Goal: Task Accomplishment & Management: Use online tool/utility

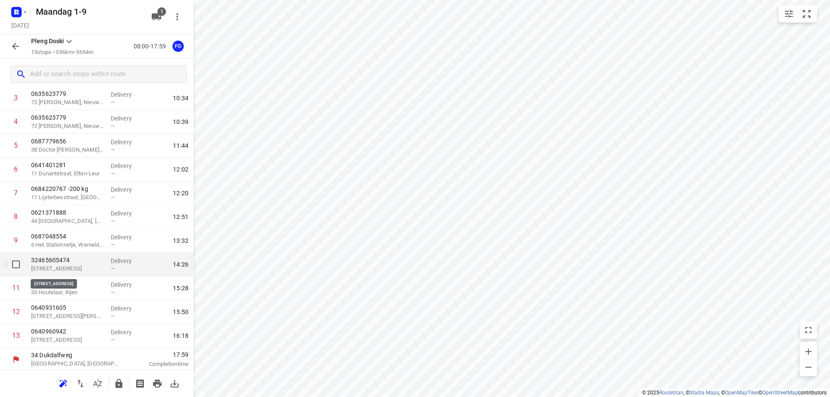
scroll to position [96, 0]
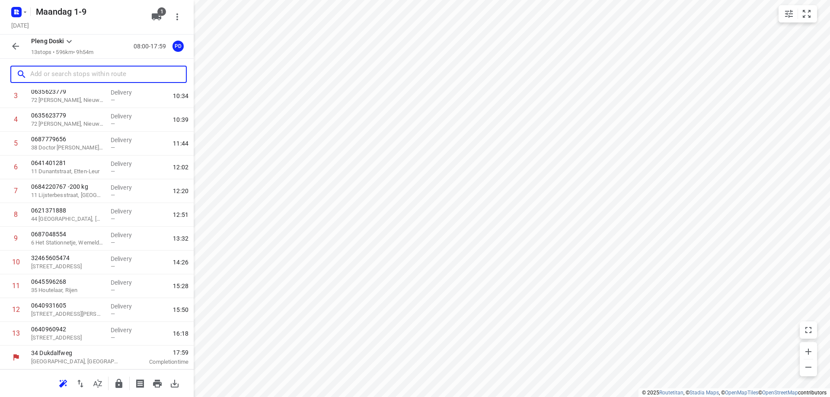
click at [57, 77] on input "text" at bounding box center [108, 74] width 156 height 13
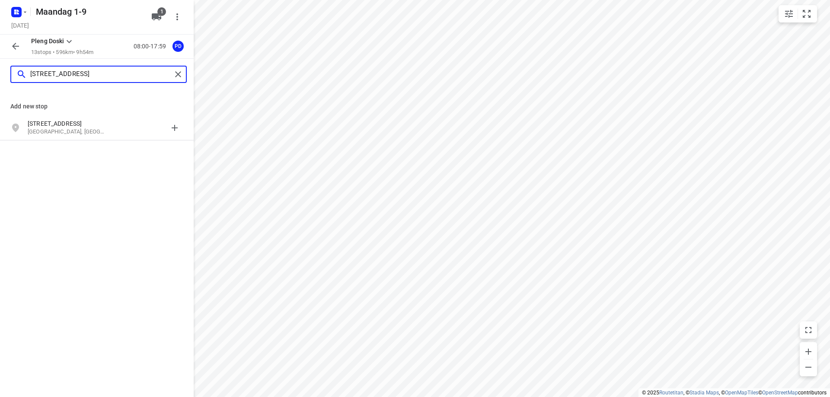
type input "luikersteenweg 31sint-truien"
click at [82, 128] on p "[STREET_ADDRESS]" at bounding box center [68, 123] width 80 height 9
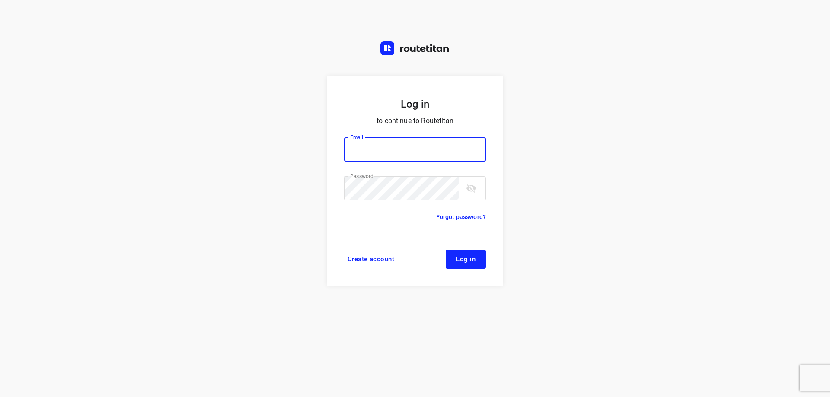
type input "plengtransport@hotmail.com"
click at [449, 258] on button "Log in" at bounding box center [466, 259] width 40 height 19
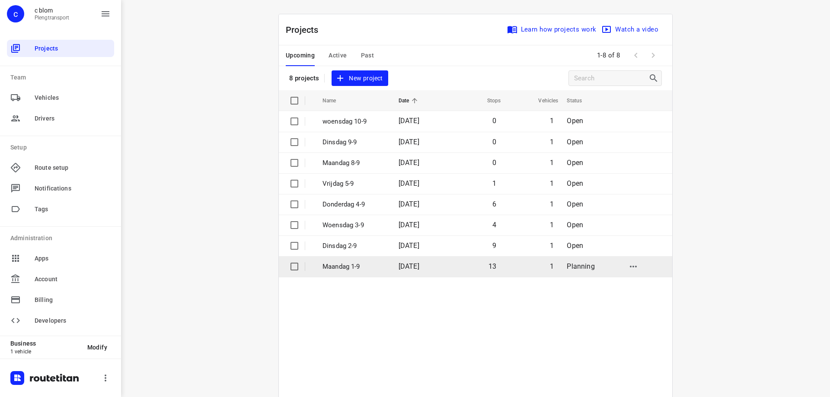
click at [415, 265] on span "[DATE]" at bounding box center [409, 266] width 21 height 8
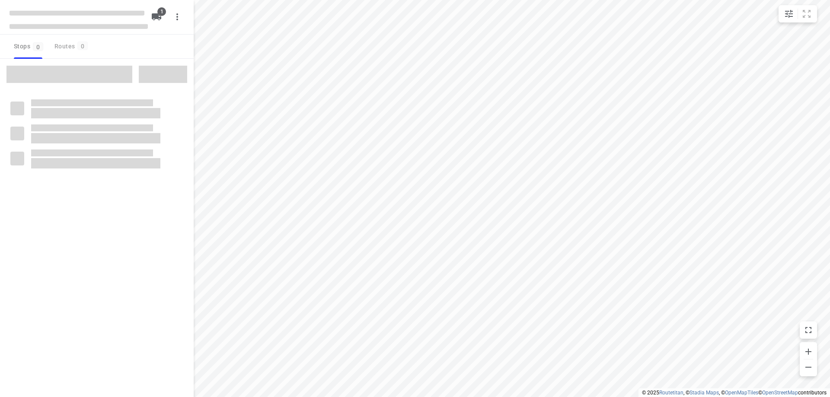
type input "distance"
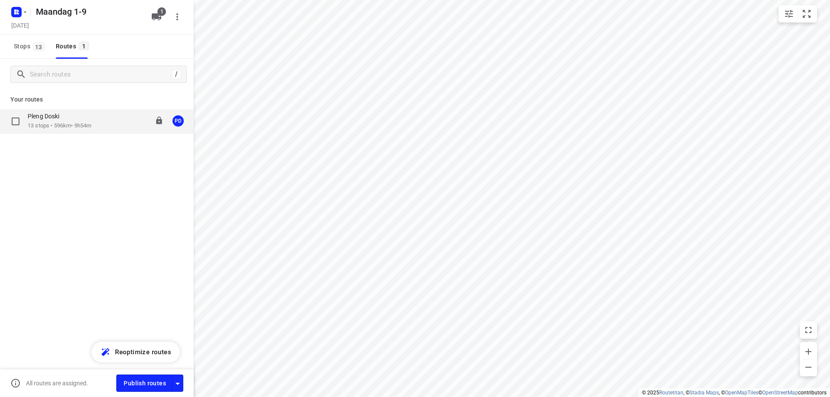
click at [81, 121] on div "Pleng Doski" at bounding box center [60, 117] width 64 height 10
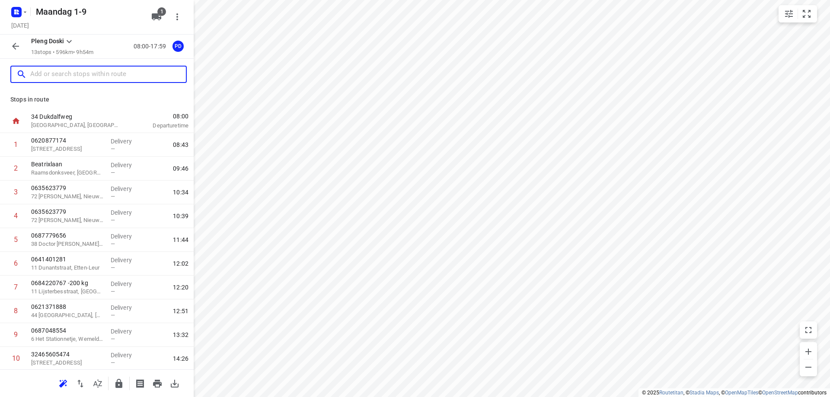
click at [97, 71] on input "text" at bounding box center [108, 74] width 156 height 13
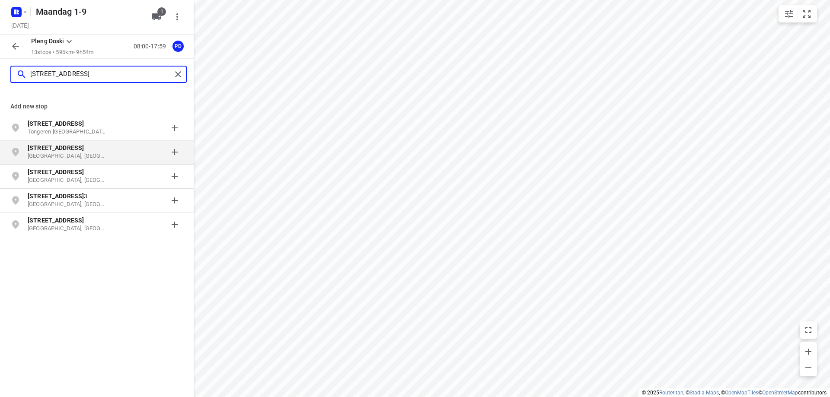
type input "[STREET_ADDRESS]"
click at [49, 154] on p "[GEOGRAPHIC_DATA], [GEOGRAPHIC_DATA]" at bounding box center [68, 156] width 80 height 8
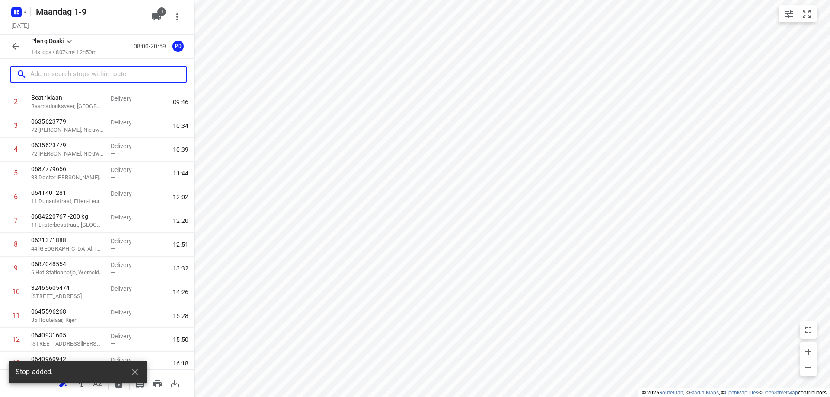
scroll to position [120, 0]
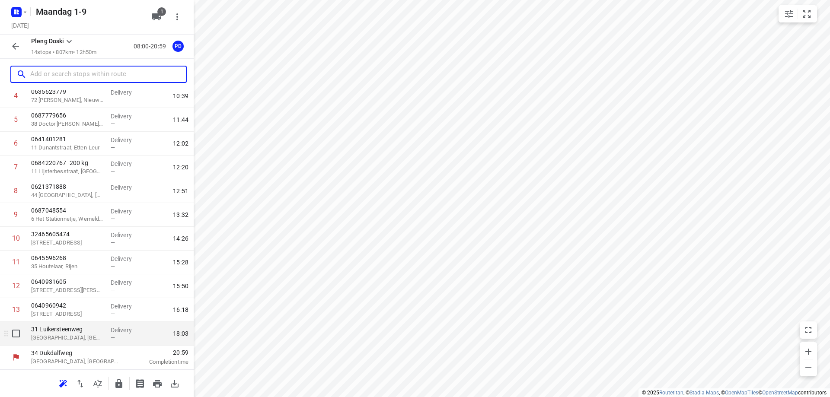
click at [96, 342] on div "31 Luikersteenweg [GEOGRAPHIC_DATA], [GEOGRAPHIC_DATA]" at bounding box center [68, 334] width 80 height 24
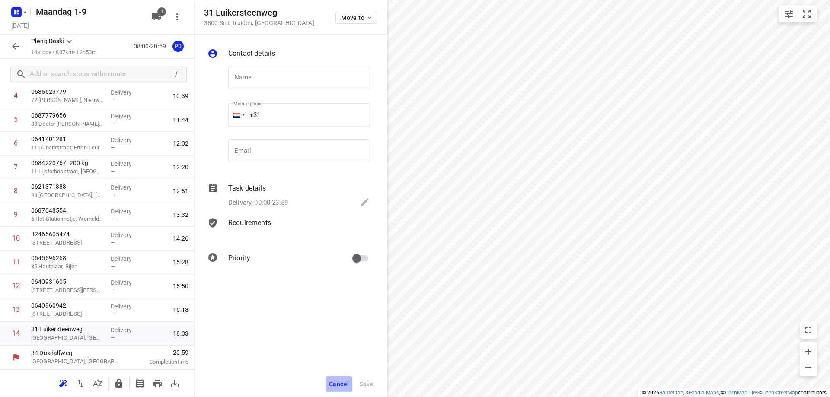
click at [331, 387] on span "Cancel" at bounding box center [339, 384] width 20 height 7
